Goal: Navigation & Orientation: Find specific page/section

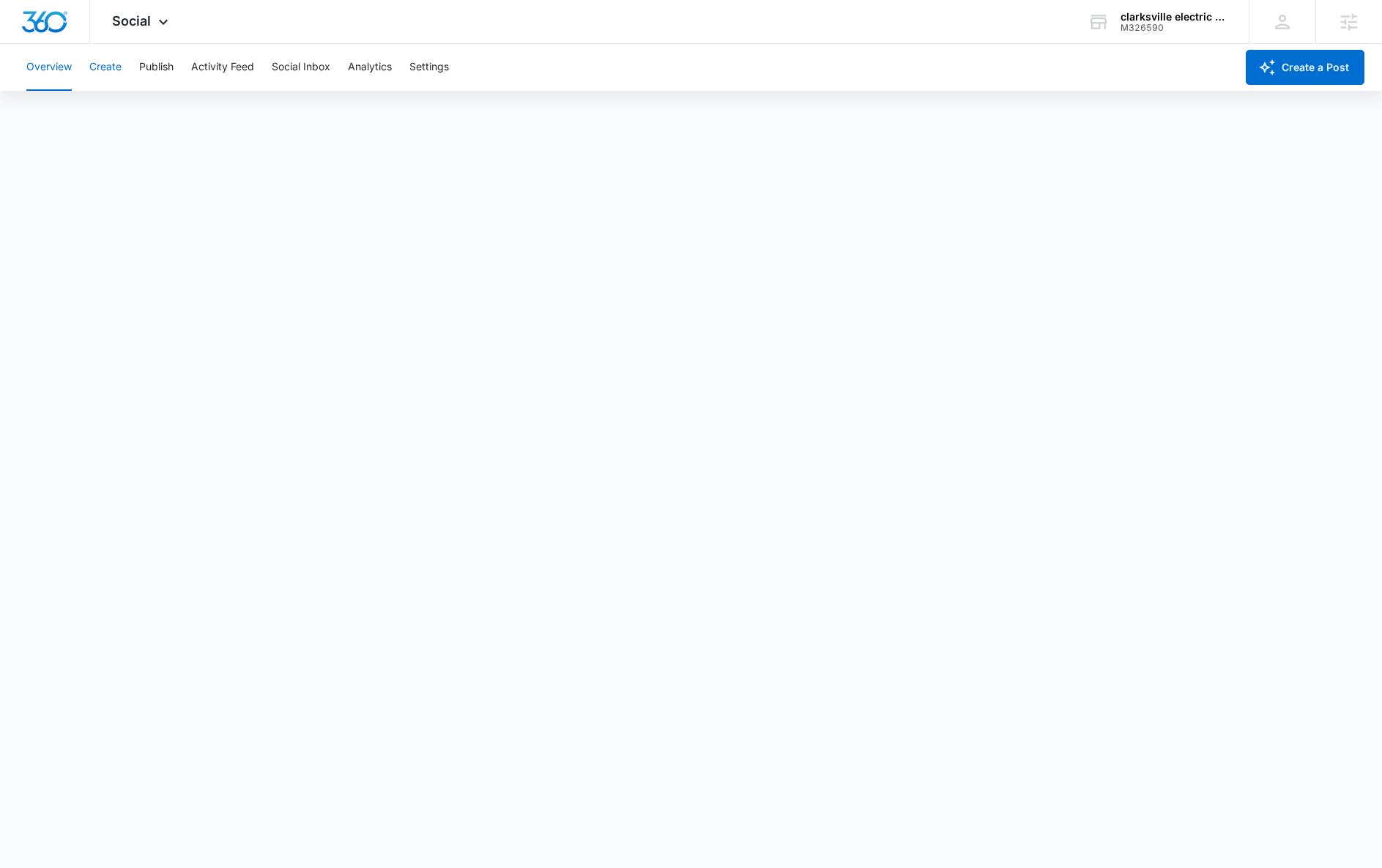
click at [114, 69] on button "Create" at bounding box center [105, 67] width 32 height 47
click at [142, 107] on button "Approvals" at bounding box center [142, 112] width 49 height 41
click at [146, 15] on span "Social" at bounding box center [131, 20] width 39 height 16
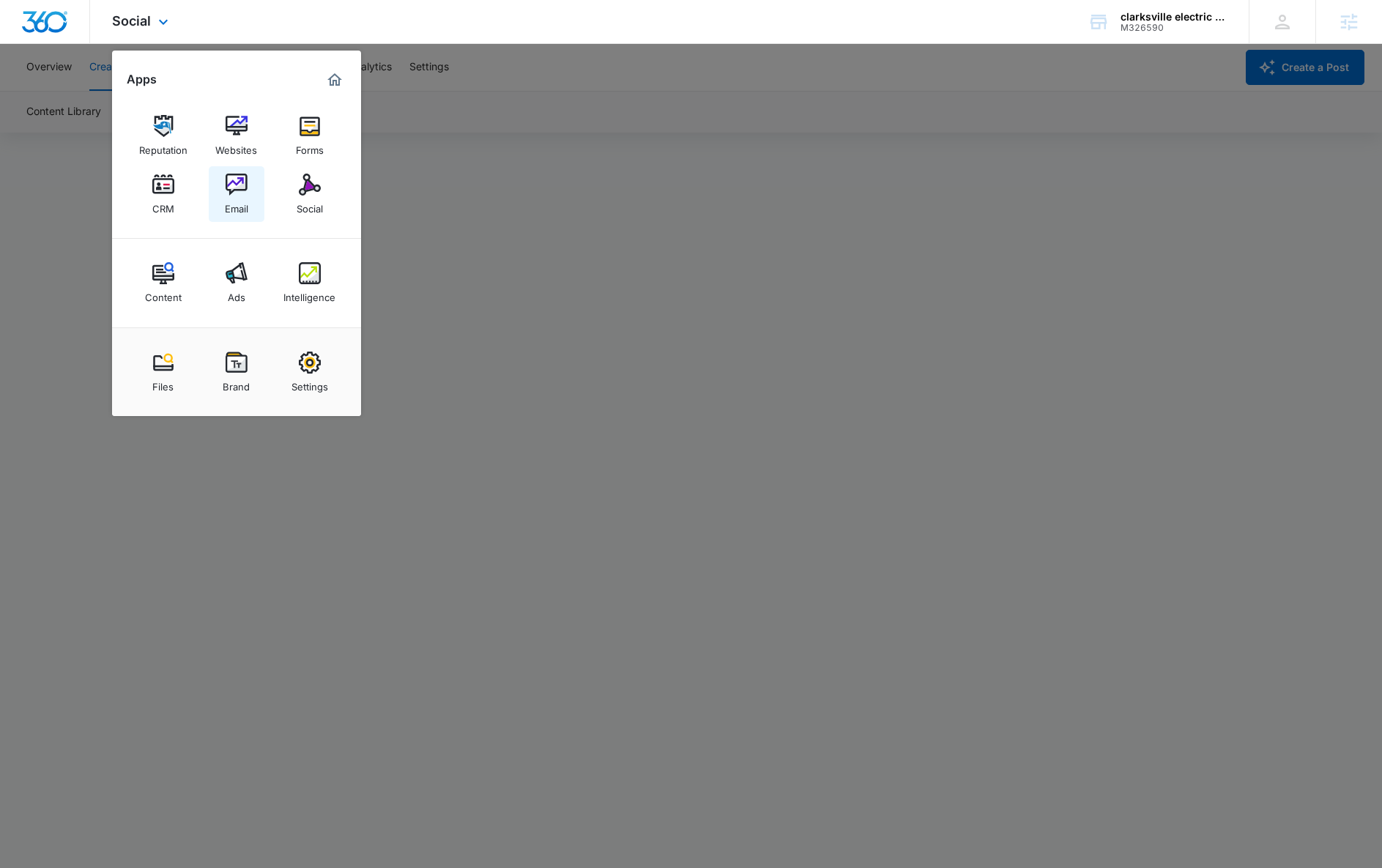
click at [238, 187] on img at bounding box center [237, 184] width 22 height 22
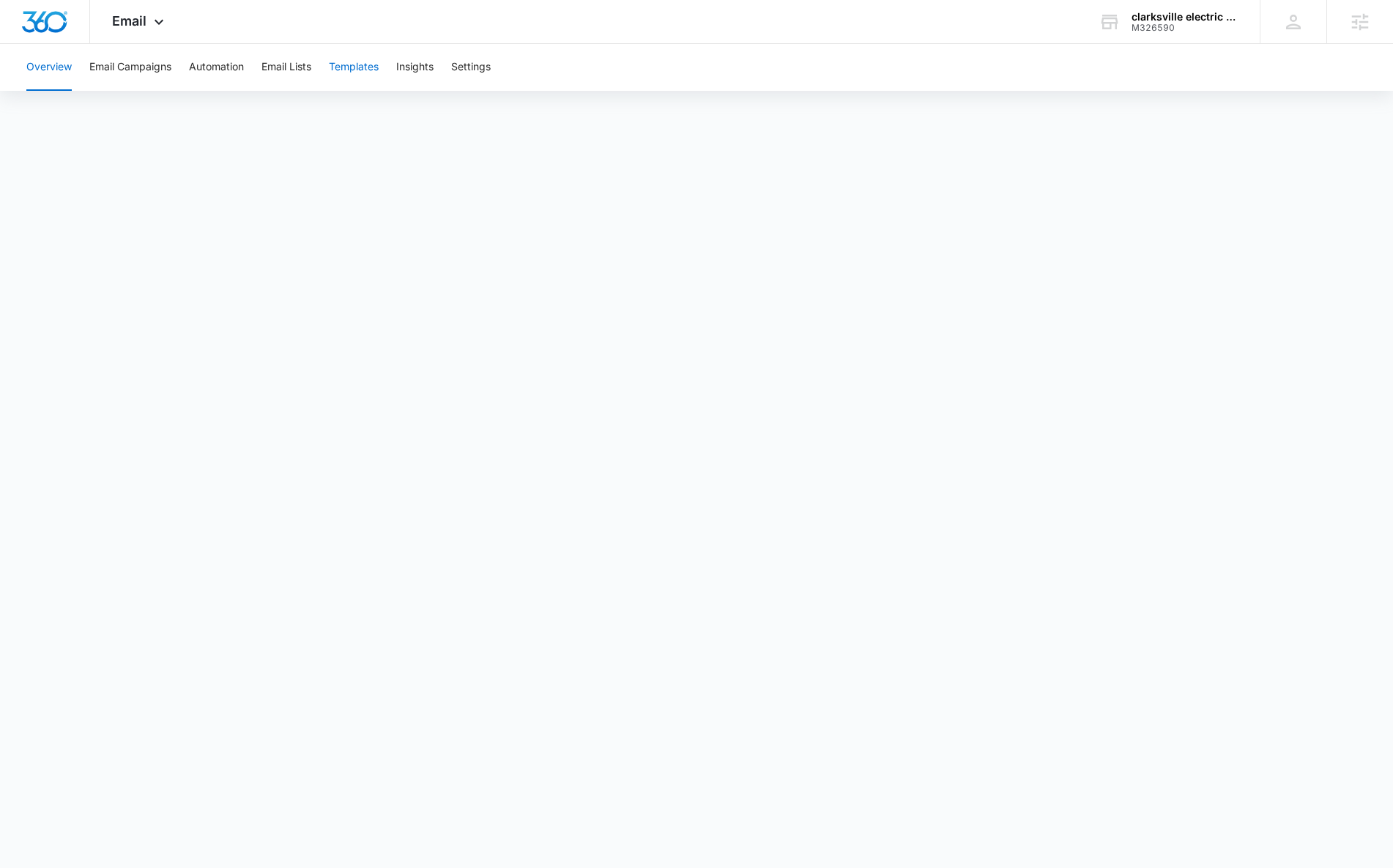
click at [354, 69] on button "Templates" at bounding box center [353, 67] width 50 height 47
click at [131, 69] on button "Email Campaigns" at bounding box center [129, 67] width 82 height 47
